Goal: Navigation & Orientation: Find specific page/section

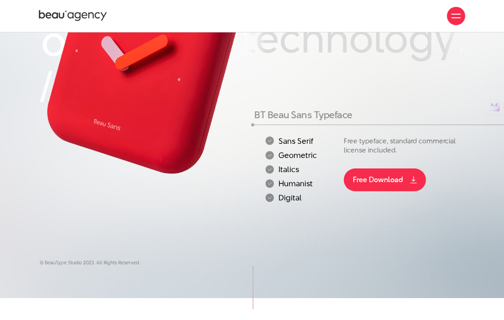
scroll to position [48, 0]
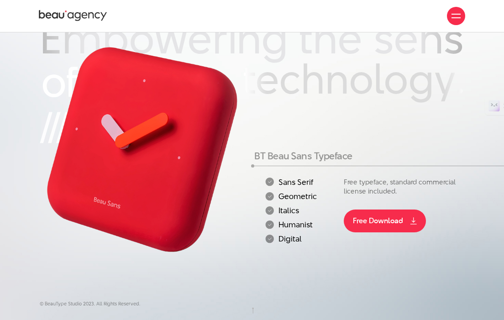
click at [460, 20] on div at bounding box center [455, 15] width 9 height 9
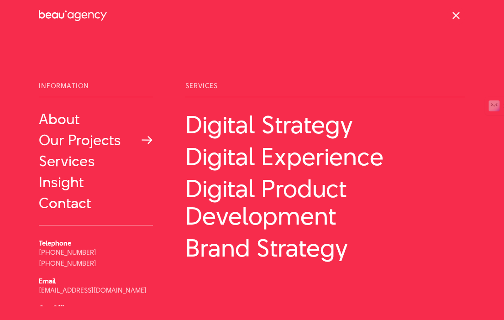
click at [94, 142] on link "Our Projects" at bounding box center [96, 140] width 114 height 16
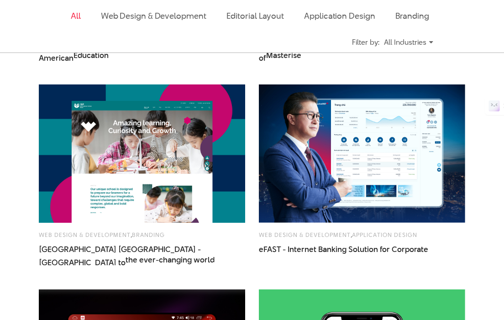
scroll to position [628, 0]
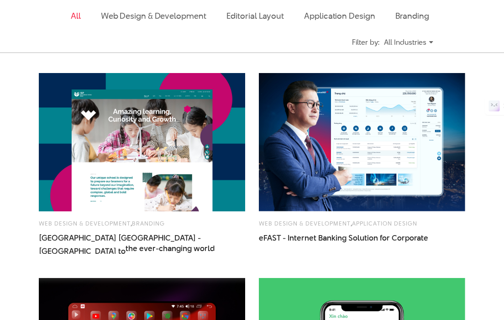
click at [170, 189] on img at bounding box center [142, 142] width 206 height 138
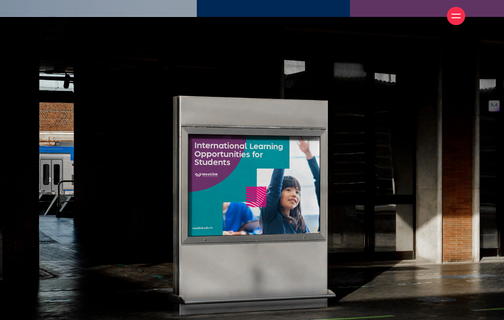
scroll to position [1678, 0]
